Goal: Task Accomplishment & Management: Manage account settings

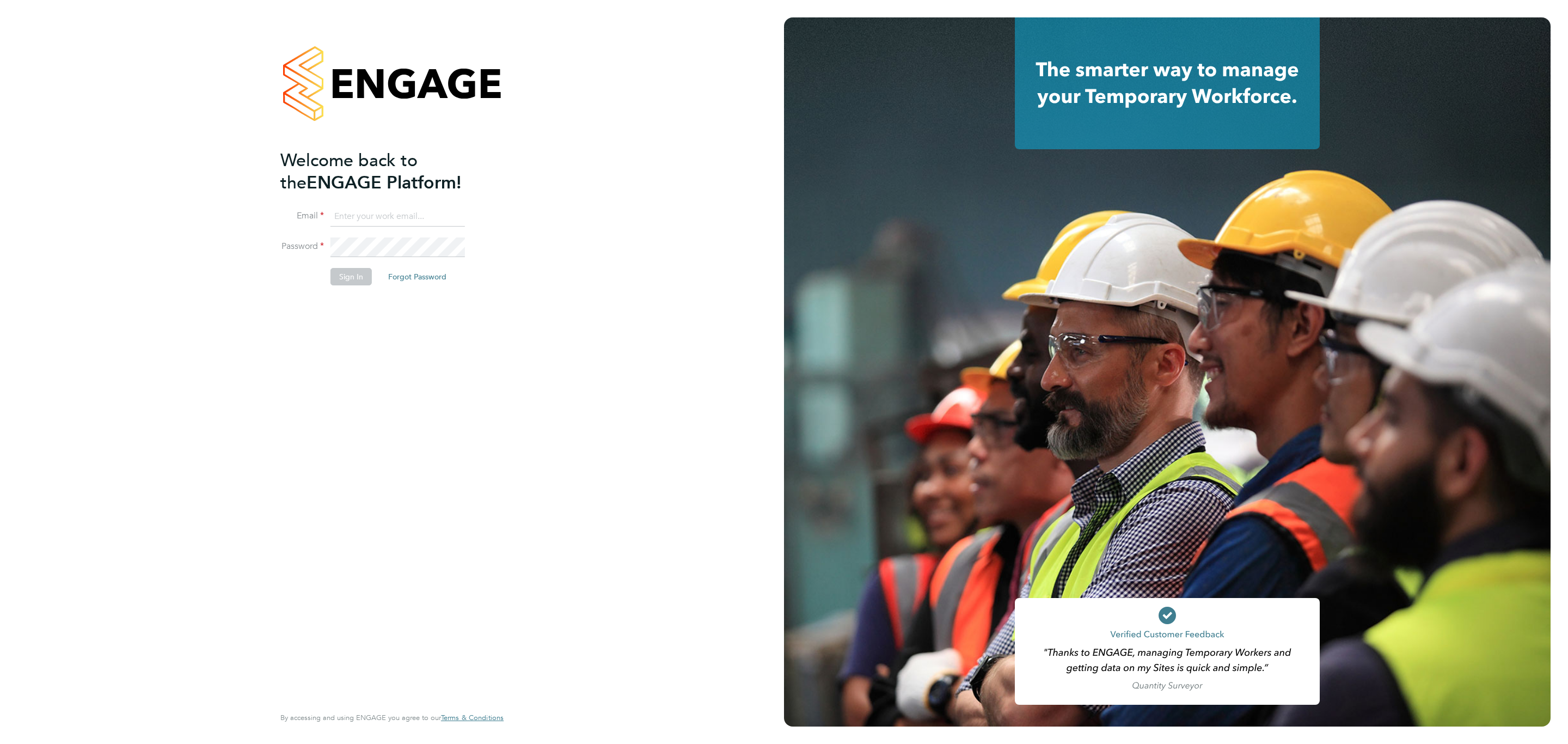
type input "[PERSON_NAME][EMAIL_ADDRESS][DOMAIN_NAME]"
click at [353, 275] on button "Sign In" at bounding box center [351, 277] width 41 height 18
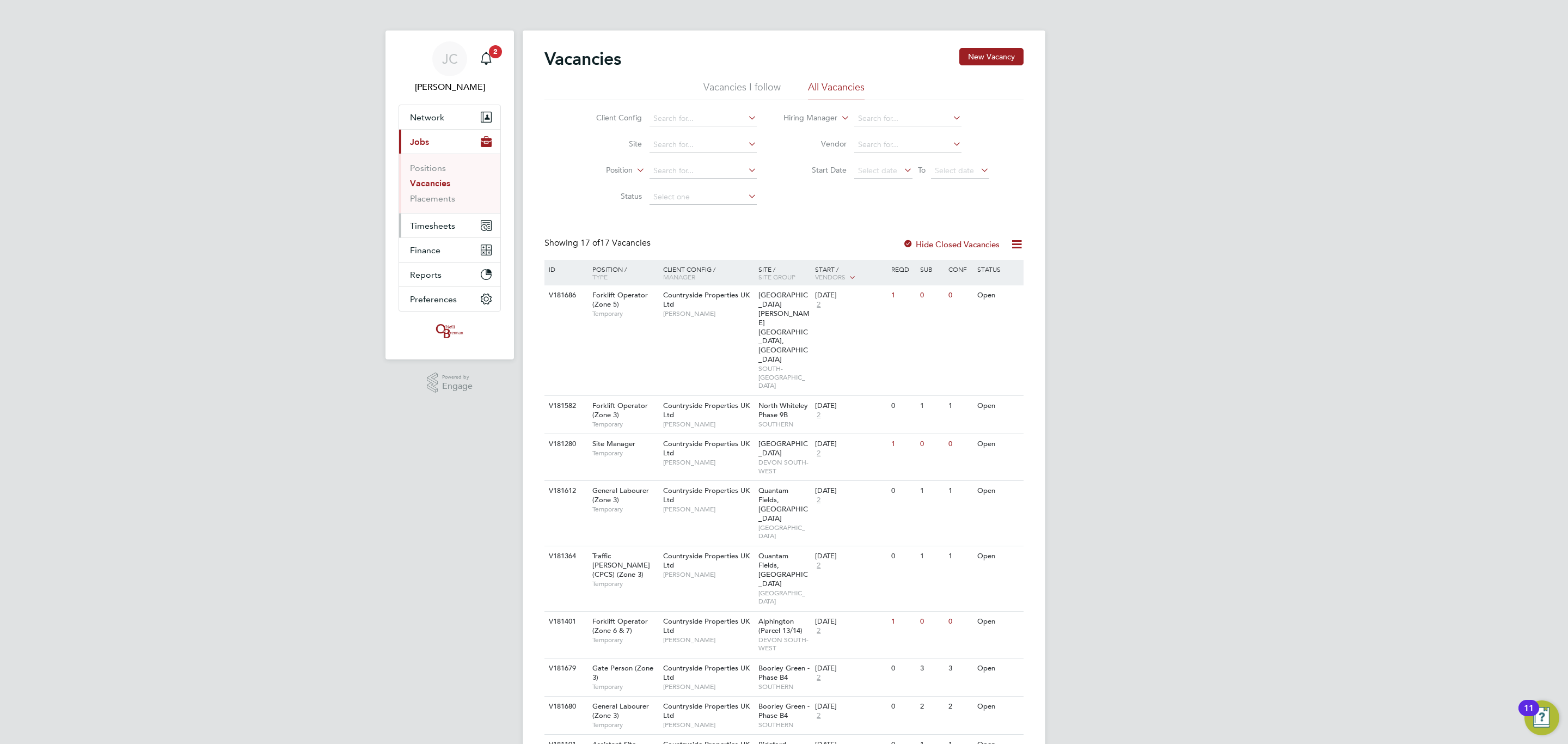
click at [441, 224] on span "Timesheets" at bounding box center [432, 225] width 45 height 10
click at [421, 196] on link "Timesheets" at bounding box center [432, 192] width 45 height 10
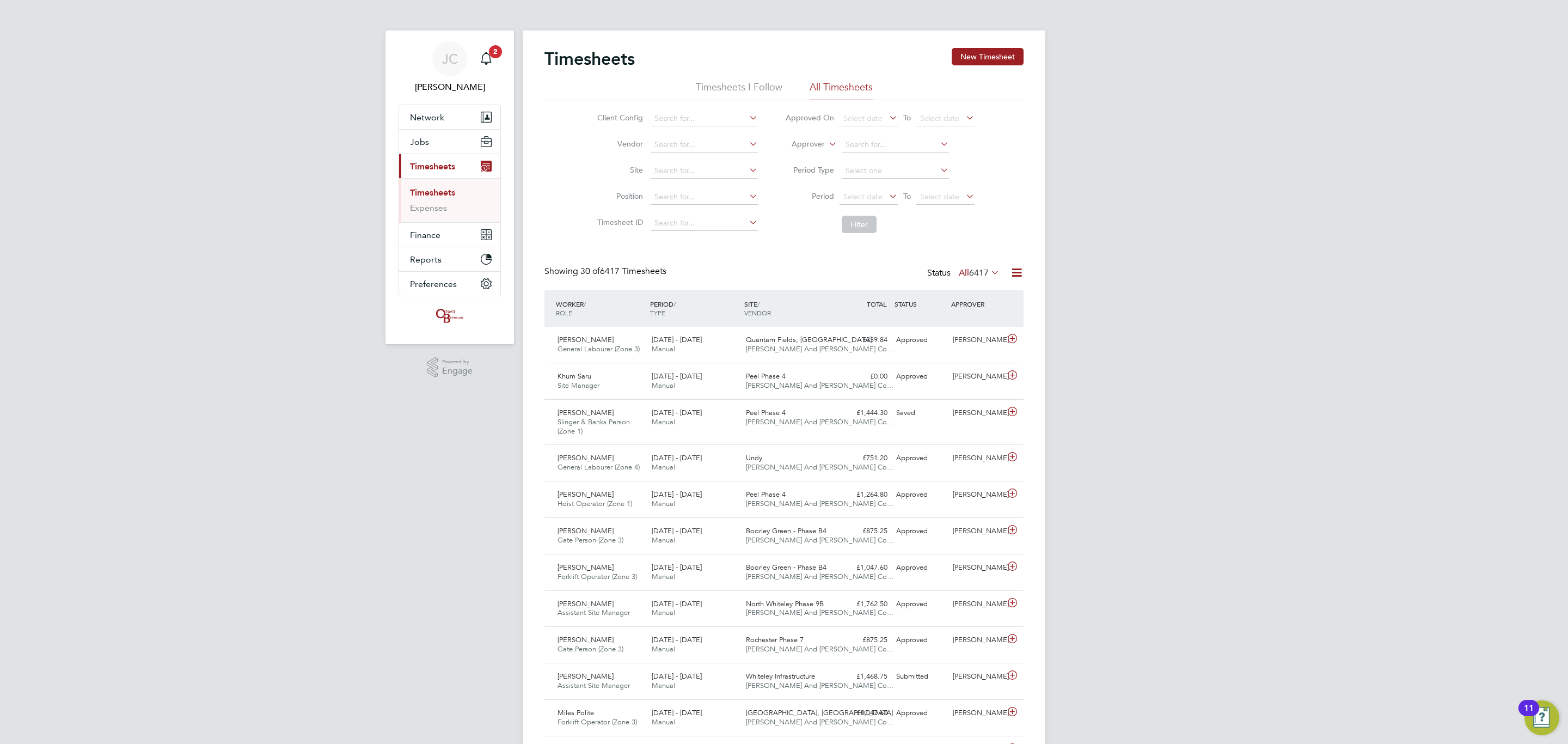
click at [442, 189] on link "Timesheets" at bounding box center [432, 192] width 45 height 10
click at [673, 163] on input at bounding box center [704, 171] width 107 height 15
click at [676, 184] on li "Undy" at bounding box center [703, 186] width 108 height 15
type input "Undy"
click at [859, 220] on button "Filter" at bounding box center [859, 225] width 35 height 18
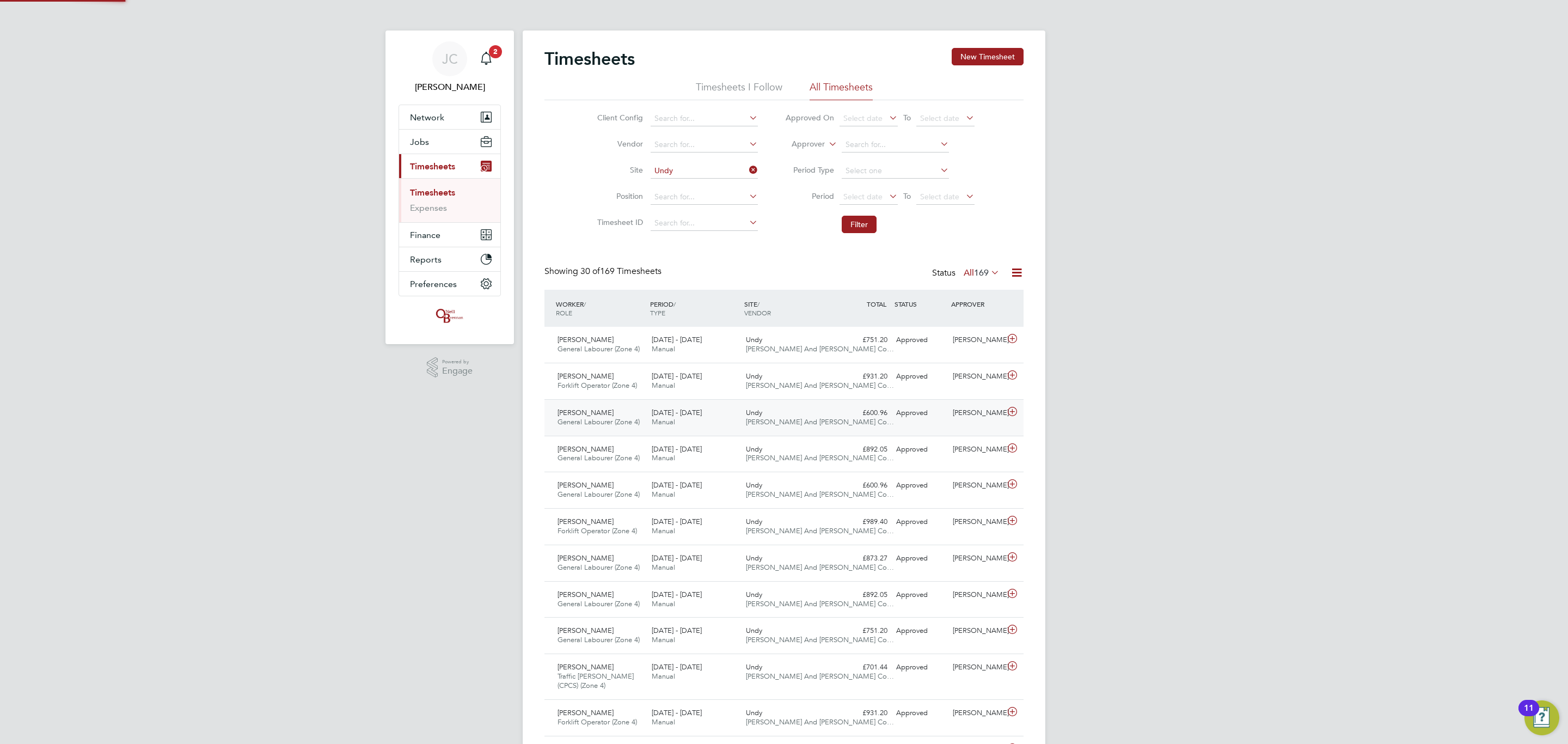
scroll to position [28, 95]
click at [894, 349] on div "Approved" at bounding box center [919, 340] width 56 height 18
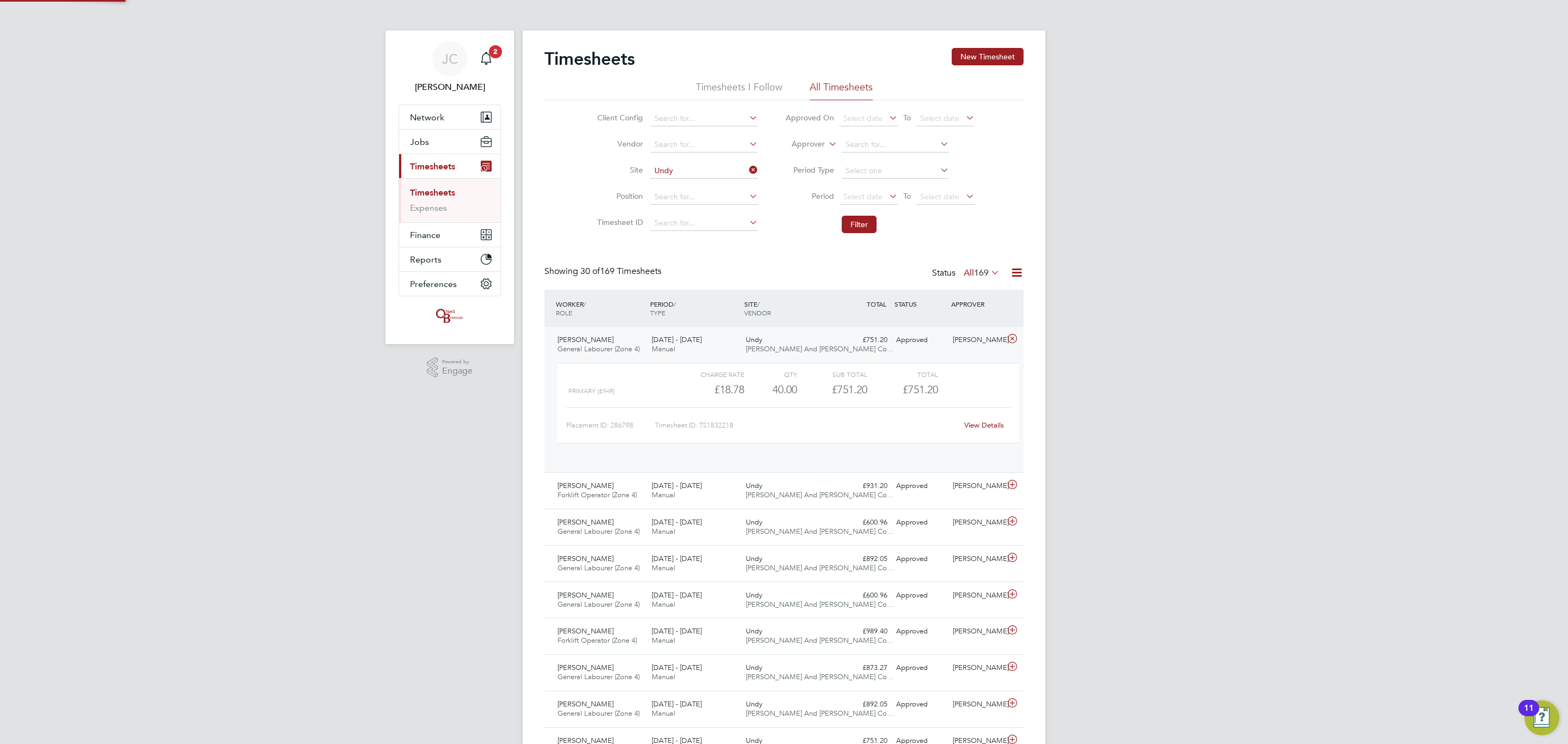
click at [894, 349] on div "Approved" at bounding box center [919, 340] width 56 height 18
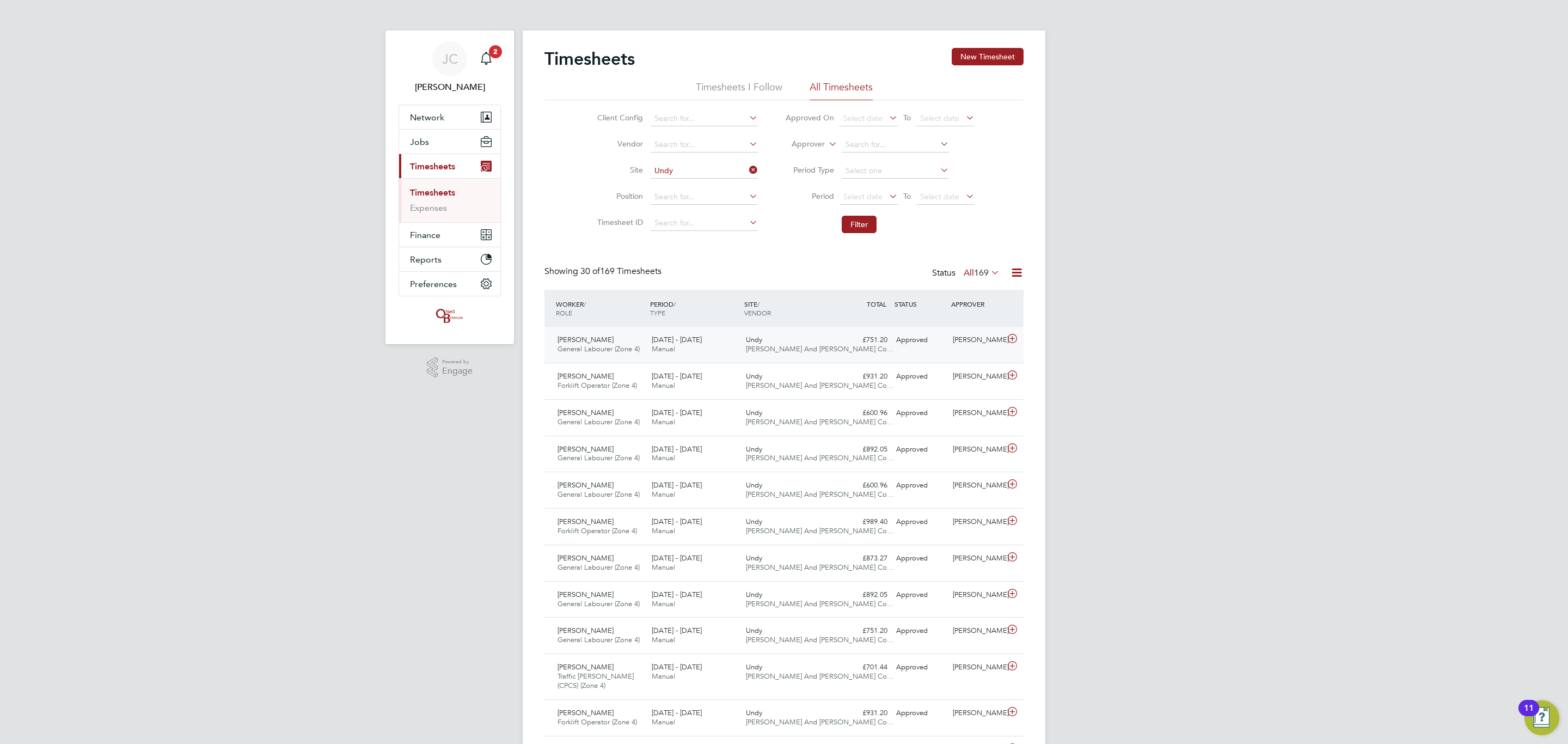
click at [671, 358] on div "22 - 28 Sep 2025 Manual" at bounding box center [694, 344] width 94 height 27
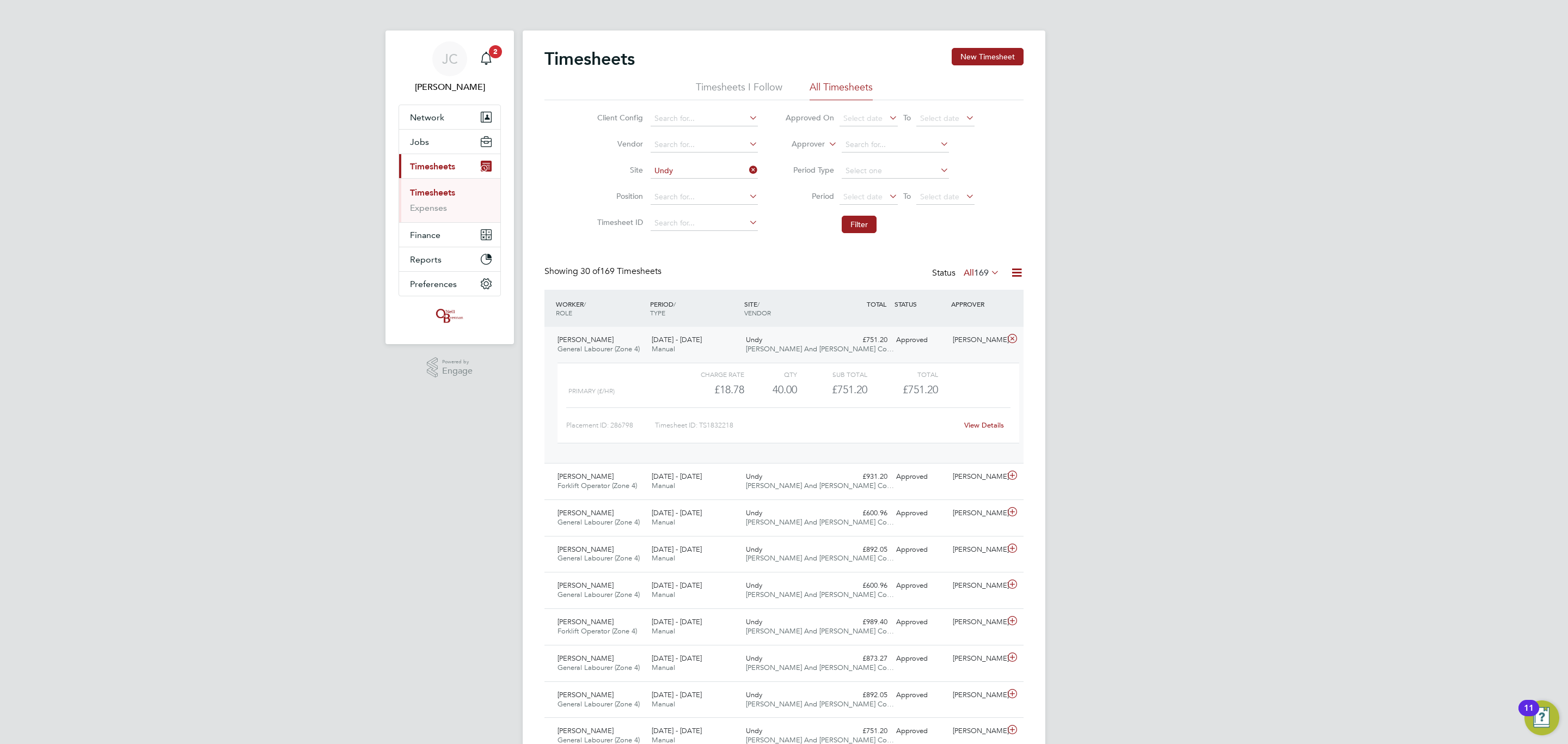
click at [985, 426] on link "View Details" at bounding box center [984, 425] width 40 height 9
click at [712, 343] on div "22 - 28 Sep 2025 Manual" at bounding box center [694, 344] width 94 height 27
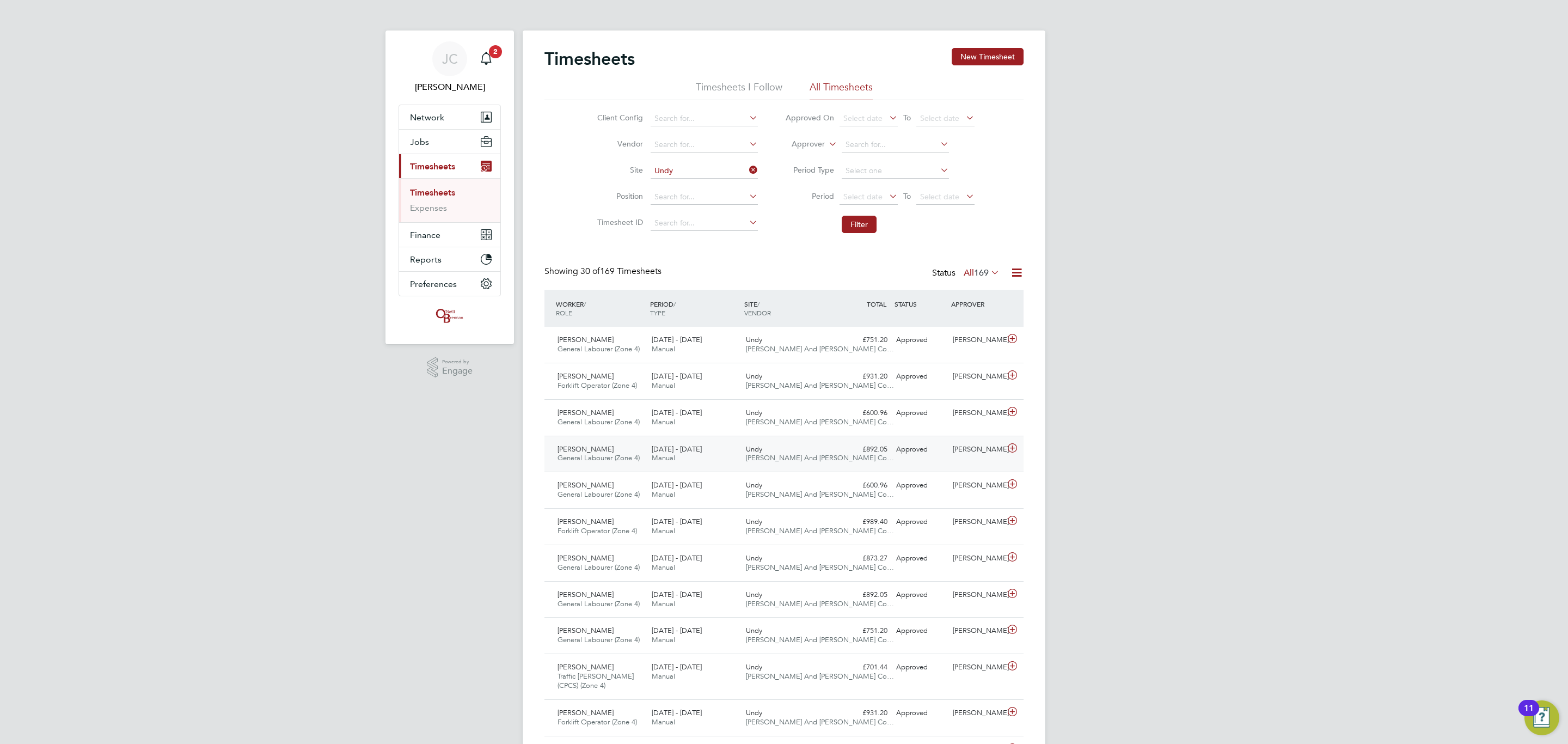
click at [645, 451] on div "Shane Faranham General Labourer (Zone 4) 22 - 28 Sep 2025" at bounding box center [600, 454] width 94 height 27
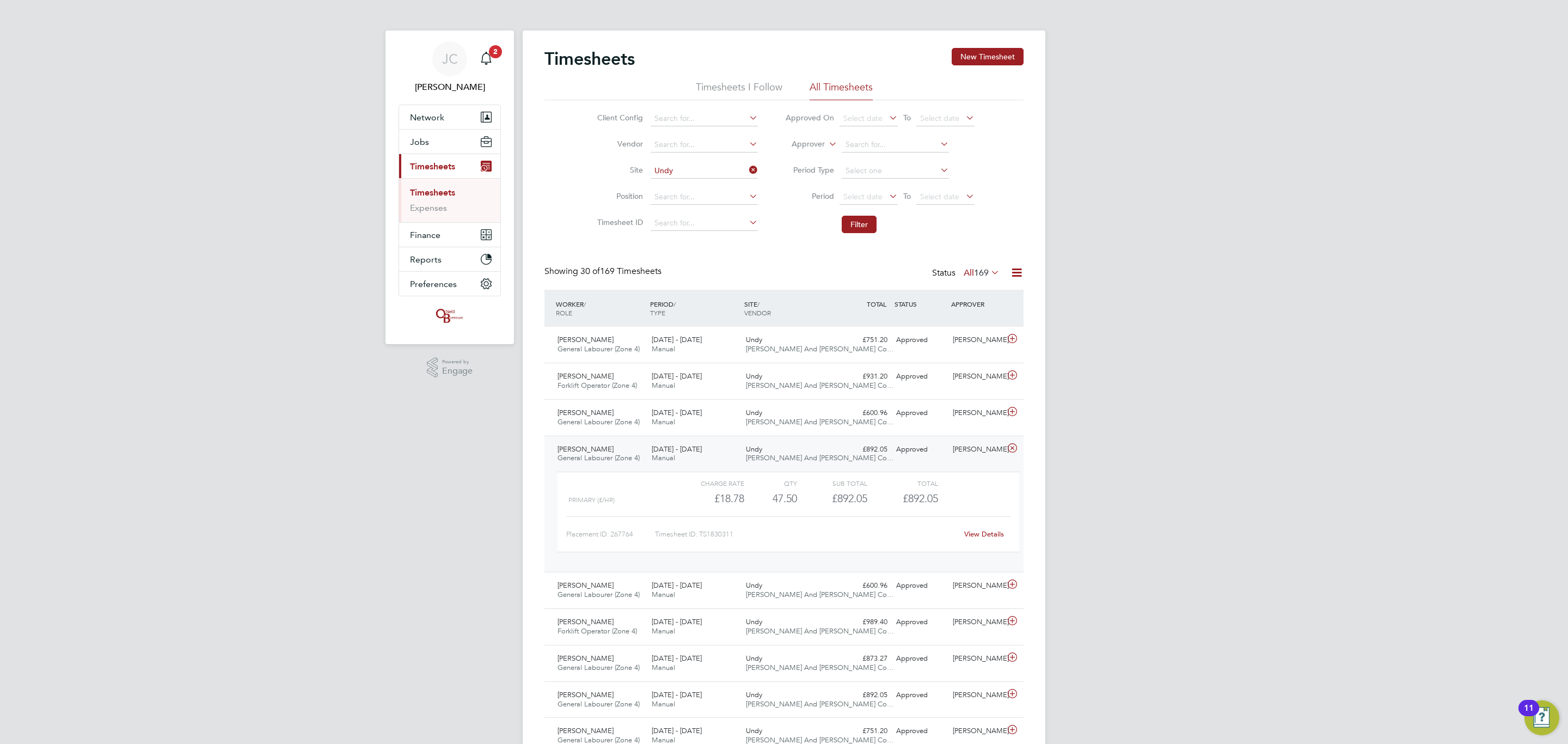
click at [990, 543] on div "View Details" at bounding box center [984, 534] width 53 height 18
click at [987, 534] on link "View Details" at bounding box center [984, 534] width 40 height 9
